Goal: Register for event/course

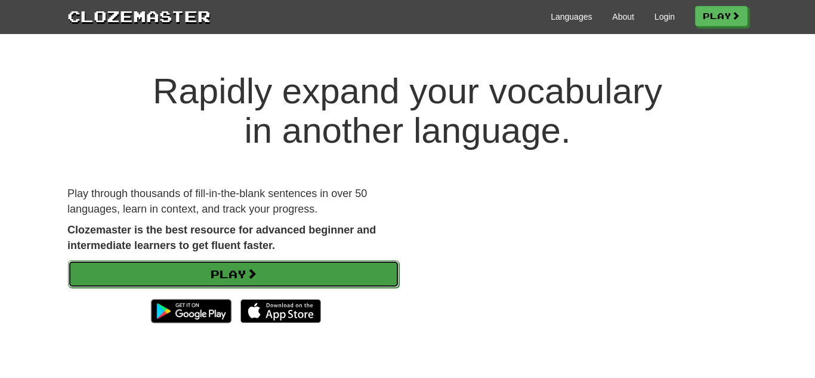
click at [372, 271] on link "Play" at bounding box center [233, 273] width 331 height 27
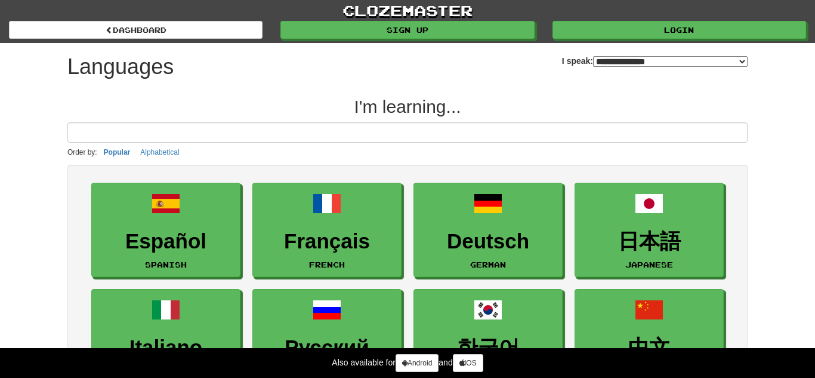
select select "*******"
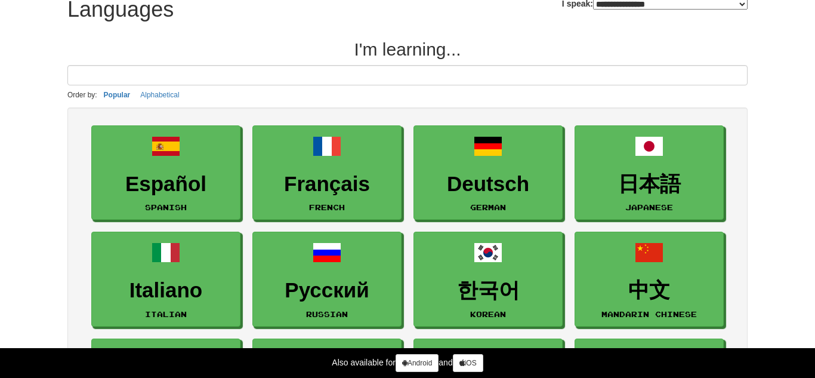
scroll to position [59, 0]
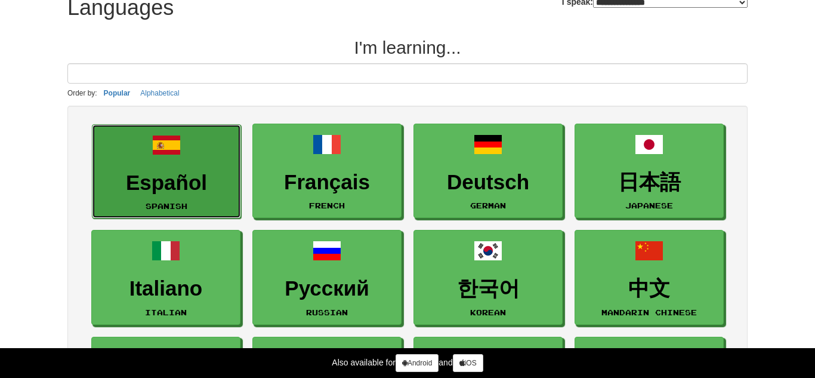
click at [214, 140] on link "Español Spanish" at bounding box center [166, 171] width 149 height 95
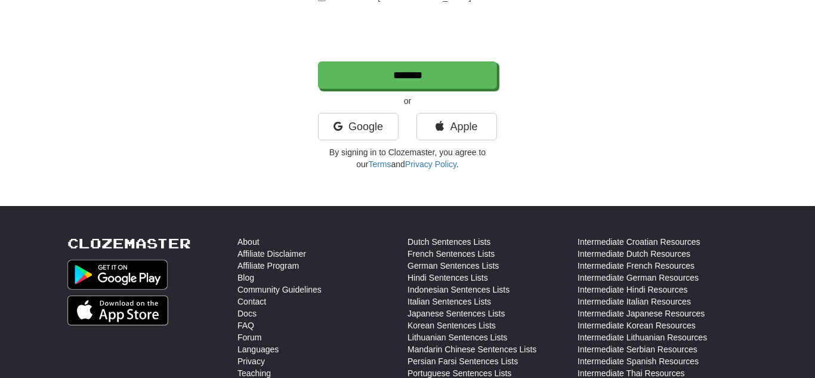
scroll to position [286, 0]
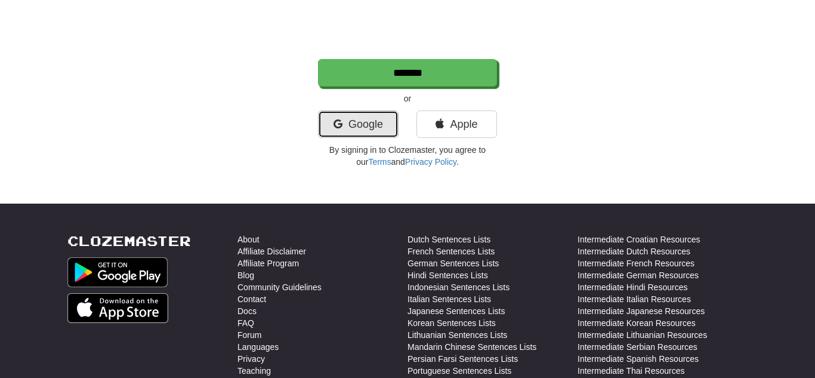
click at [357, 128] on link "Google" at bounding box center [358, 123] width 81 height 27
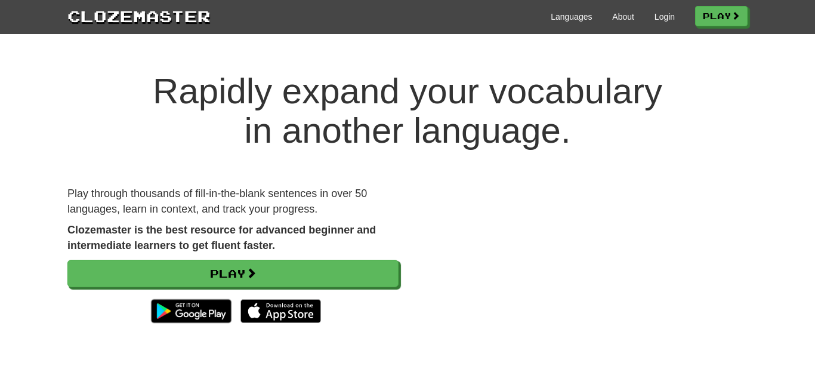
click at [589, 46] on div at bounding box center [407, 24] width 815 height 48
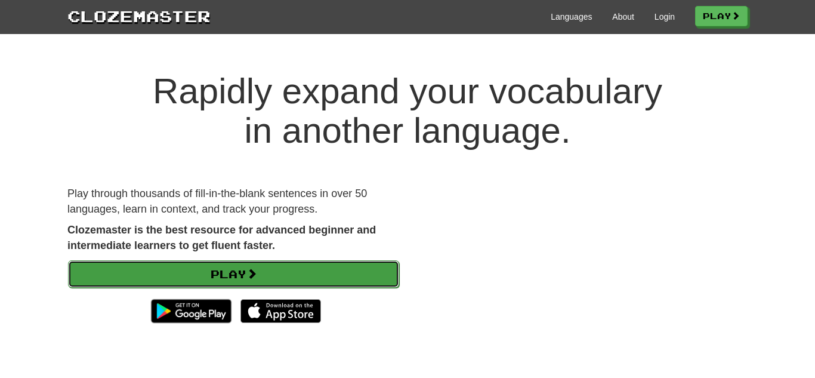
click at [265, 268] on link "Play" at bounding box center [233, 273] width 331 height 27
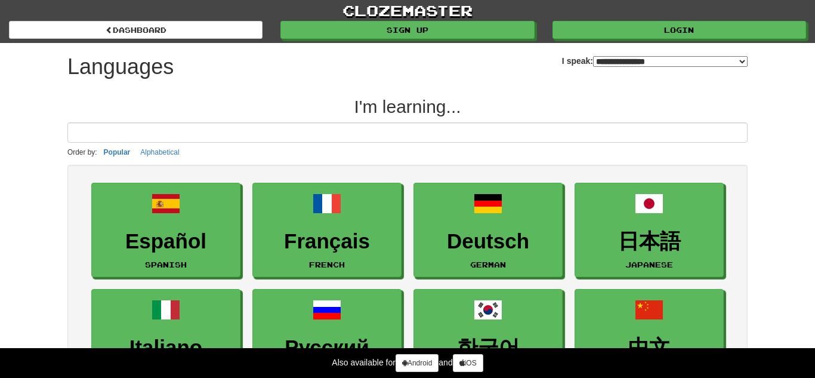
select select "*******"
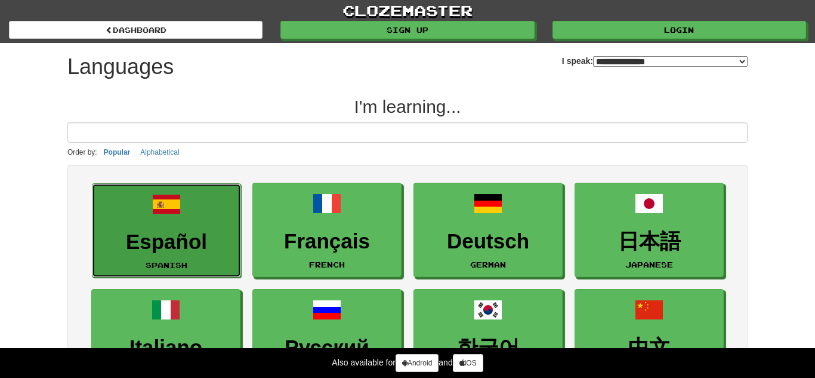
click at [175, 234] on h3 "Español" at bounding box center [166, 241] width 136 height 23
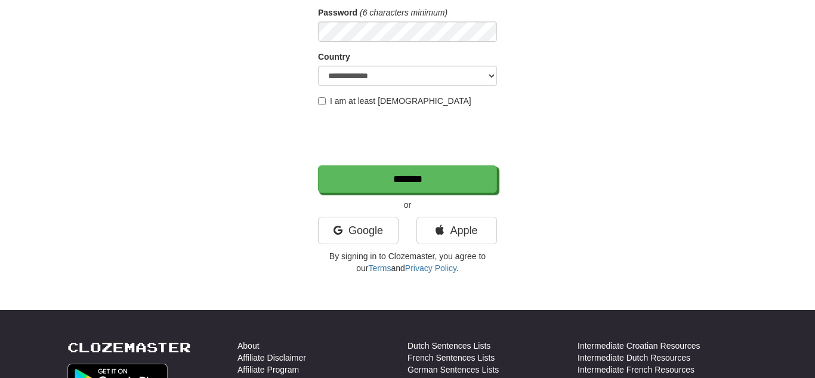
scroll to position [231, 0]
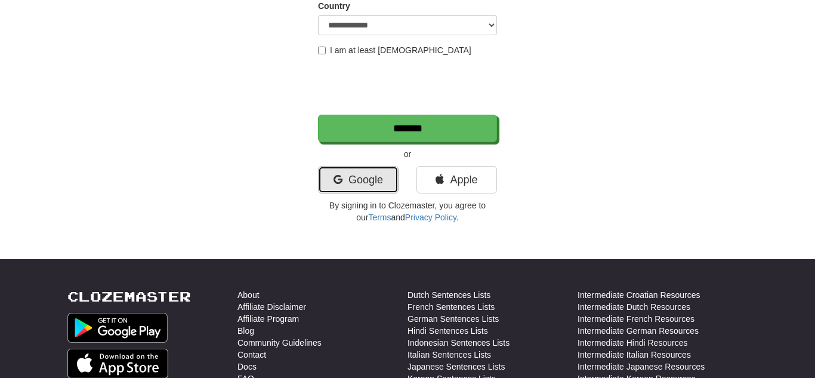
click at [369, 184] on link "Google" at bounding box center [358, 179] width 81 height 27
